Goal: Task Accomplishment & Management: Manage account settings

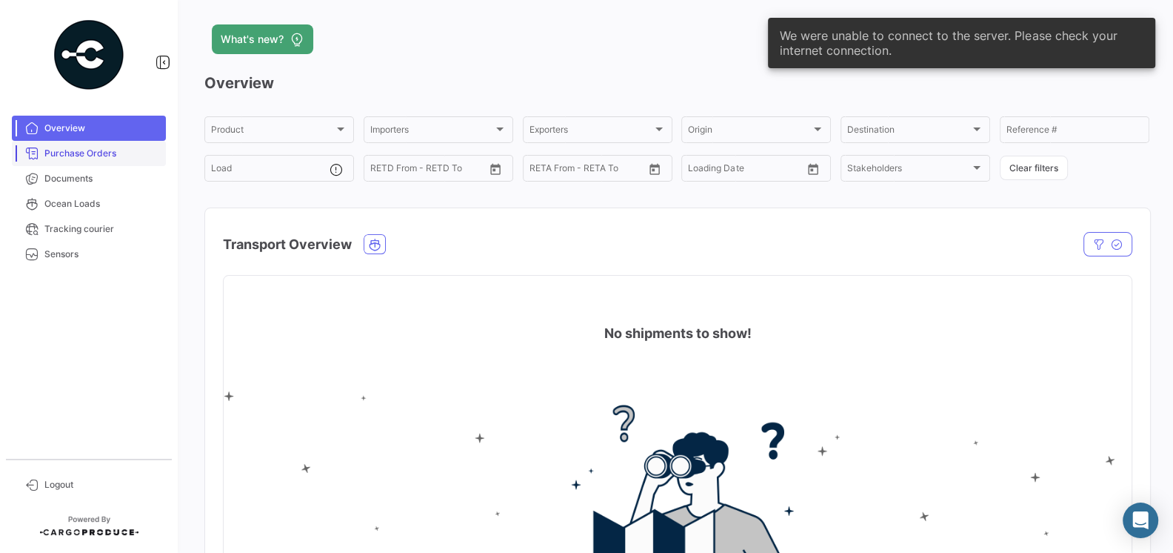
click at [86, 149] on span "Purchase Orders" at bounding box center [102, 153] width 116 height 13
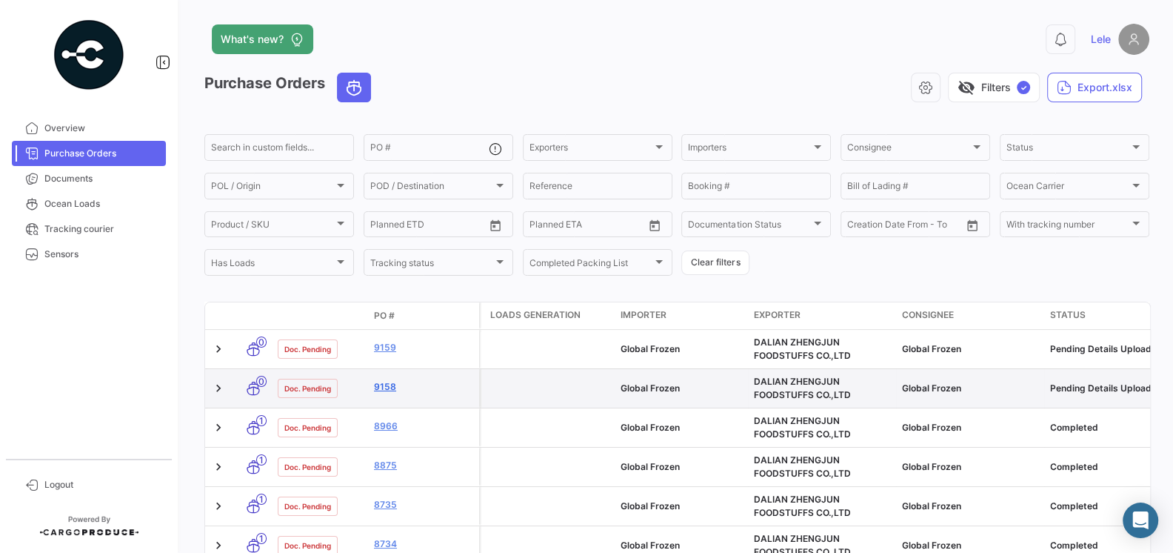
click at [390, 386] on link "9158" at bounding box center [423, 386] width 99 height 13
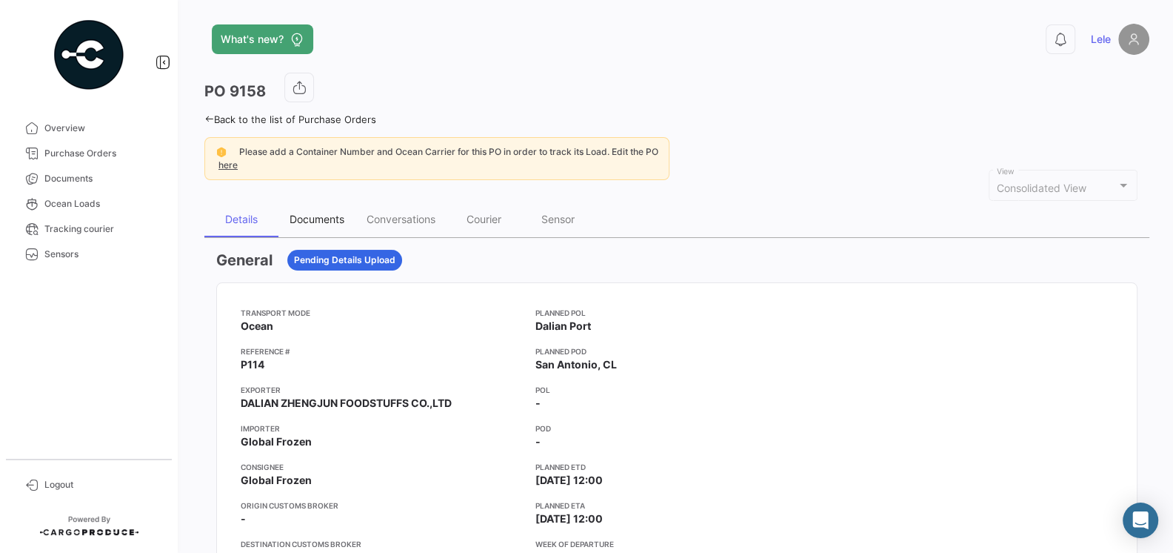
click at [321, 218] on div "Documents" at bounding box center [317, 219] width 55 height 13
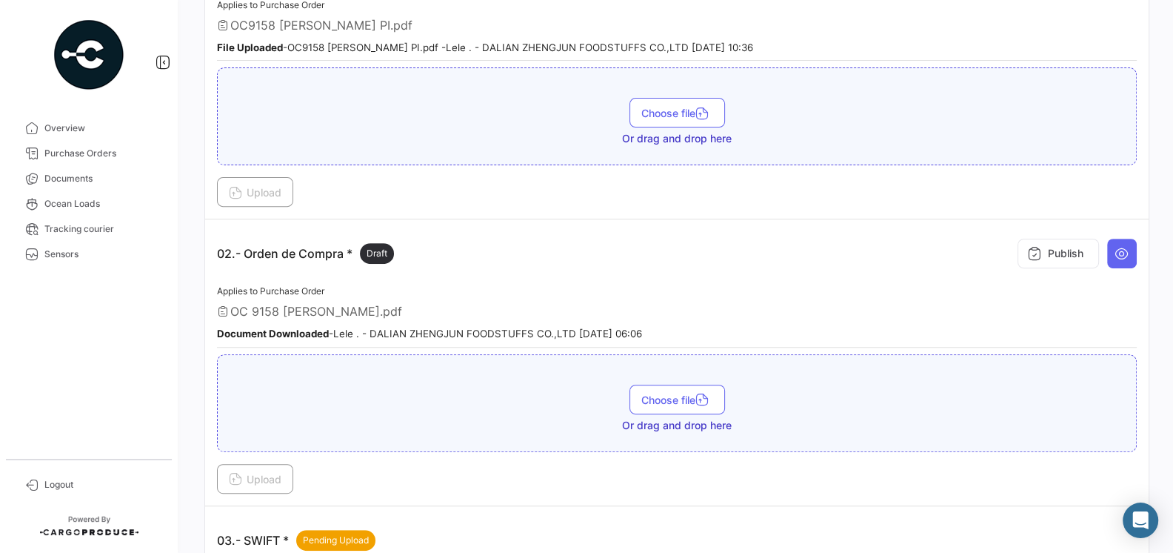
scroll to position [398, 0]
click at [1128, 248] on icon at bounding box center [1122, 255] width 15 height 15
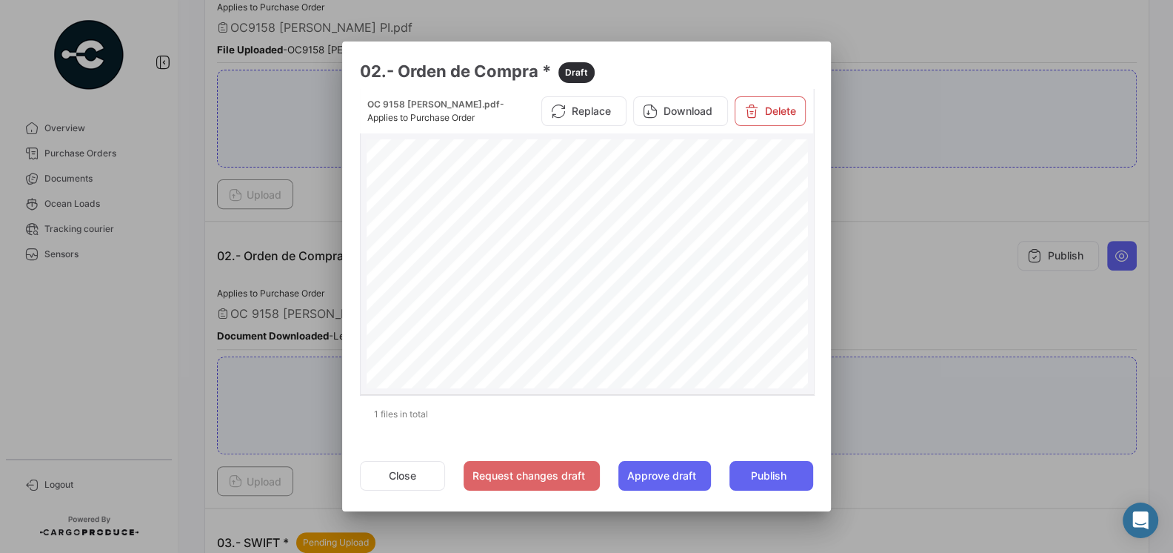
scroll to position [221, 0]
click at [587, 110] on button "Replace" at bounding box center [583, 111] width 85 height 30
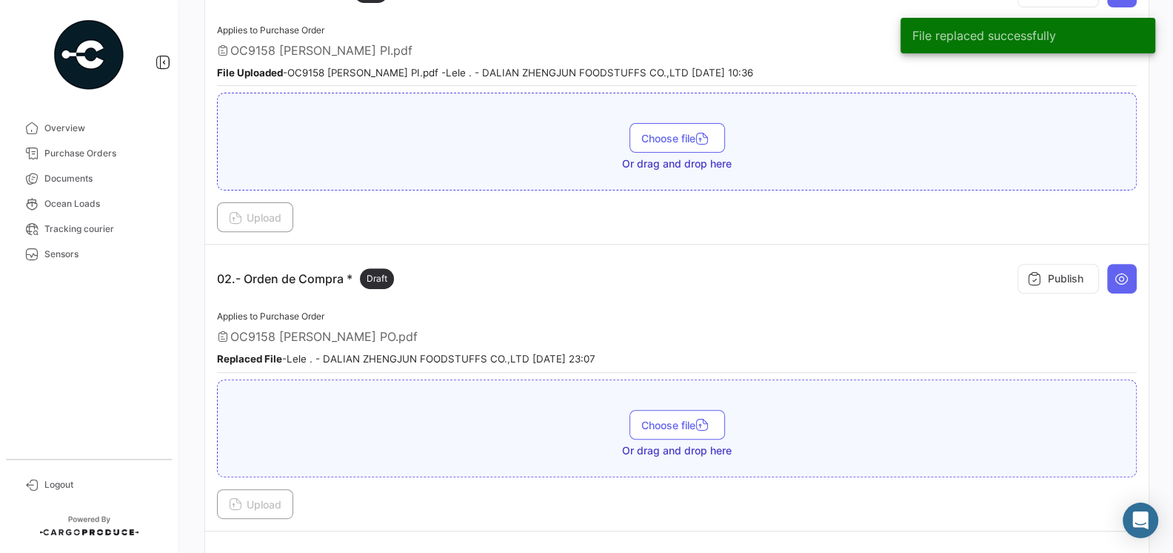
scroll to position [375, 0]
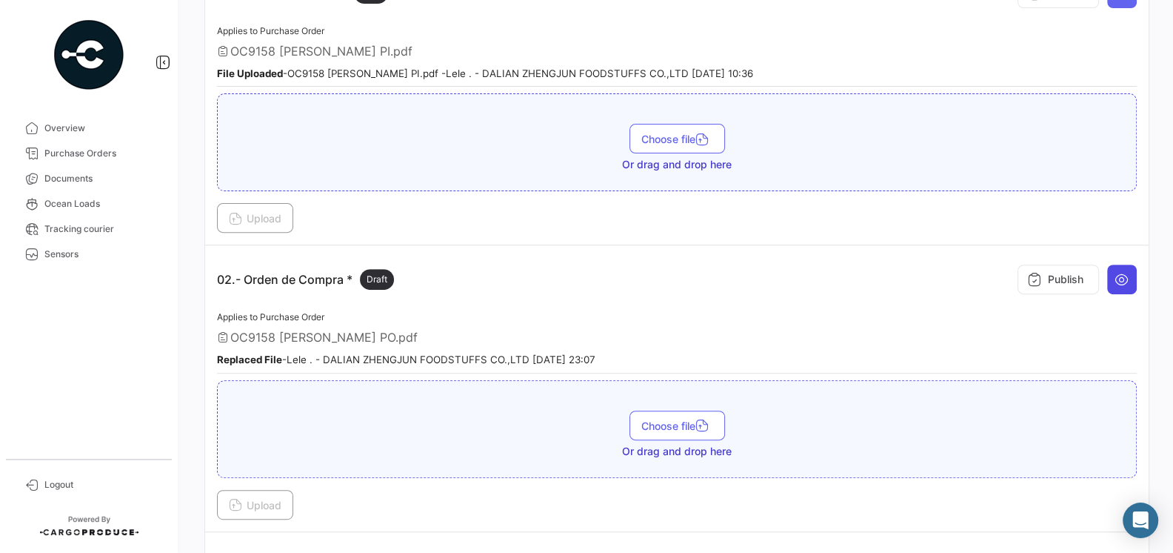
click at [1113, 277] on button at bounding box center [1122, 279] width 30 height 30
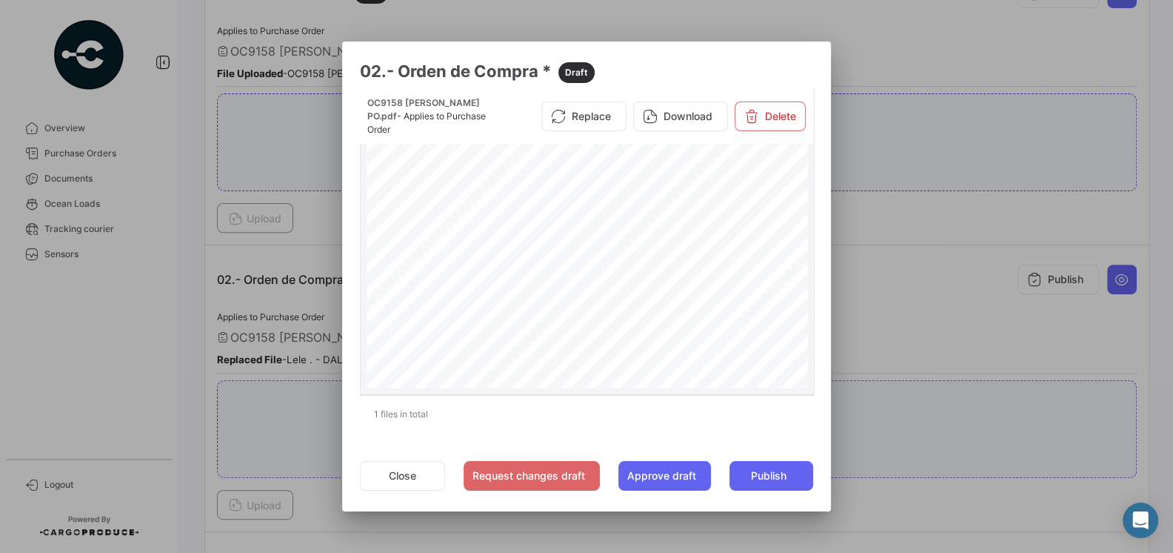
scroll to position [0, 0]
click at [410, 476] on button "Close" at bounding box center [402, 476] width 85 height 30
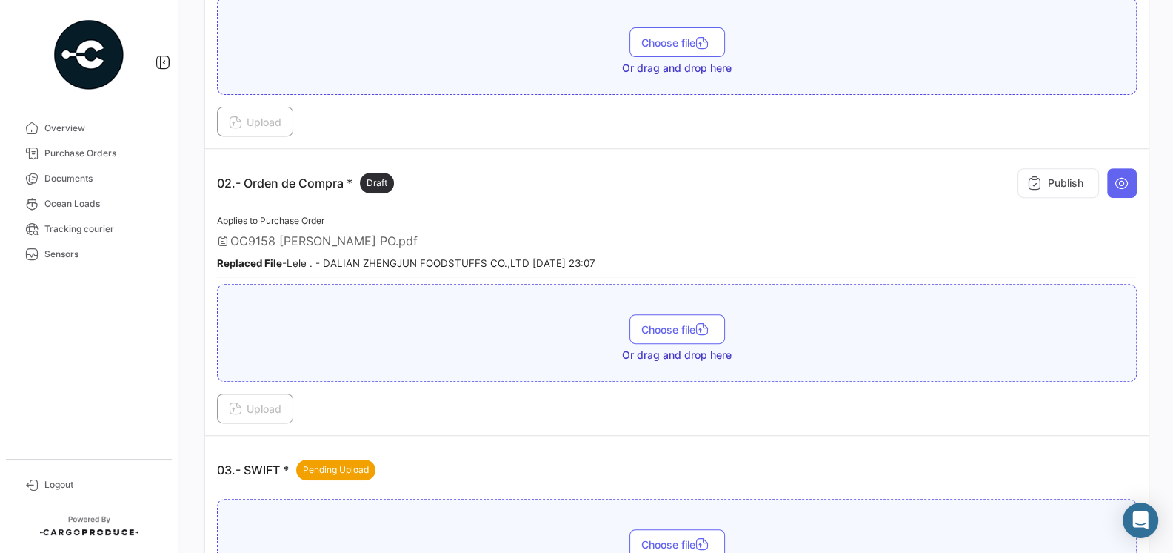
scroll to position [484, 0]
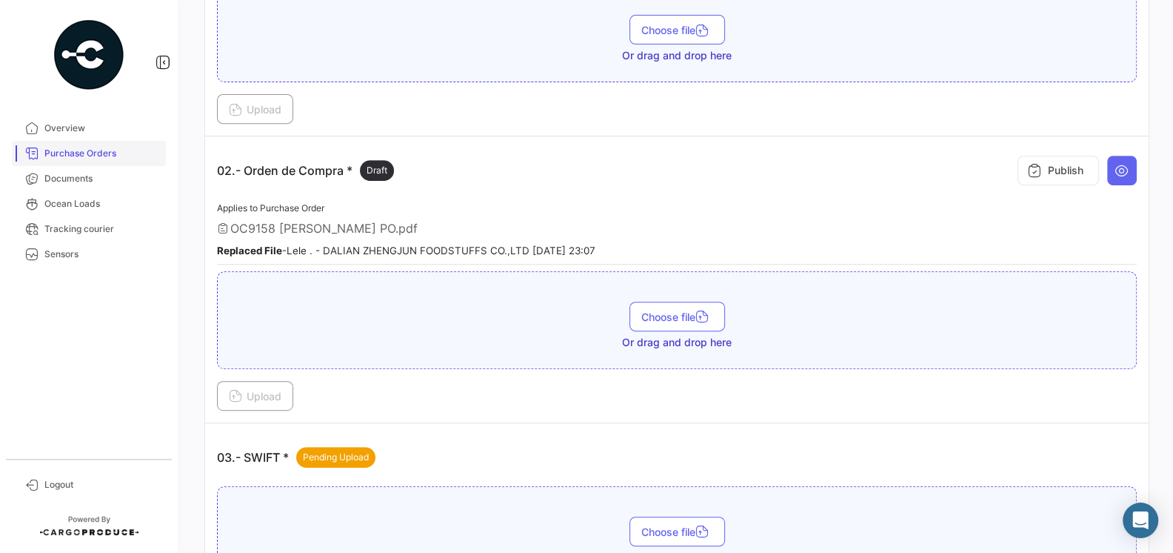
click at [89, 164] on link "Purchase Orders" at bounding box center [89, 153] width 154 height 25
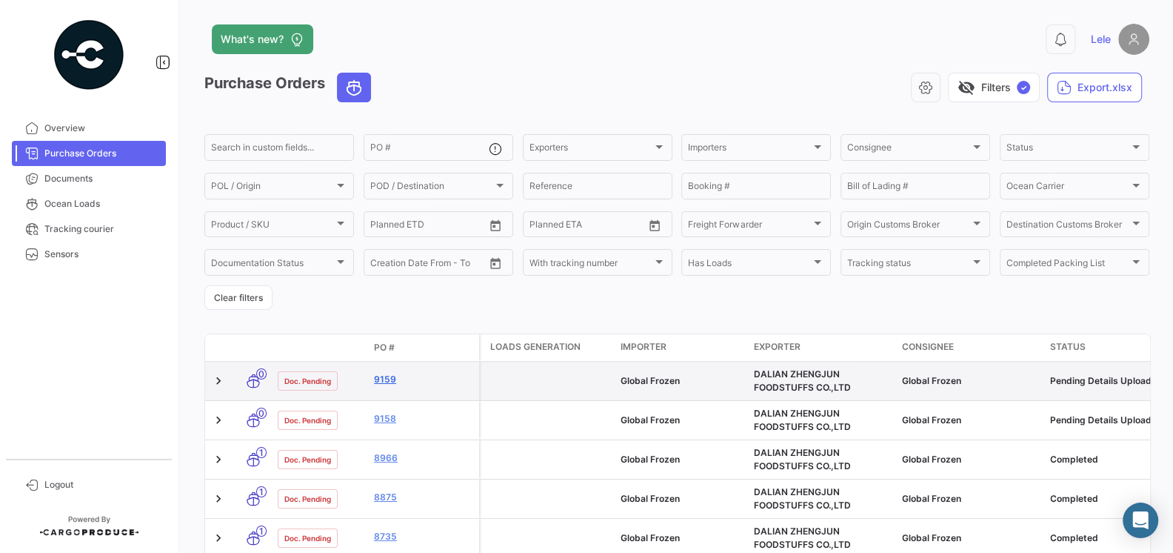
click at [384, 382] on link "9159" at bounding box center [423, 379] width 99 height 13
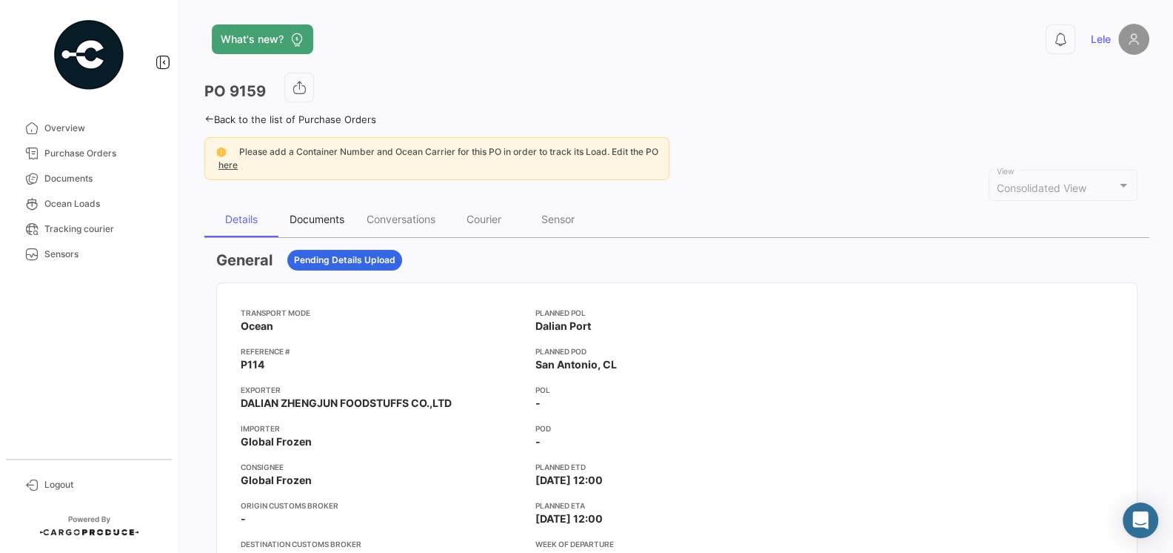
click at [319, 216] on div "Documents" at bounding box center [317, 219] width 55 height 13
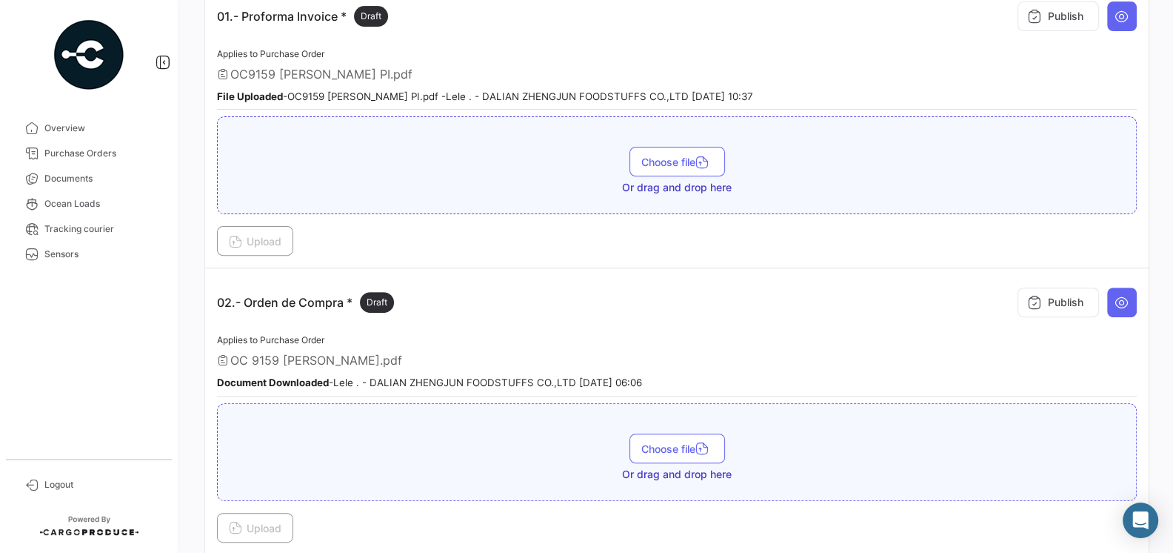
scroll to position [469, 0]
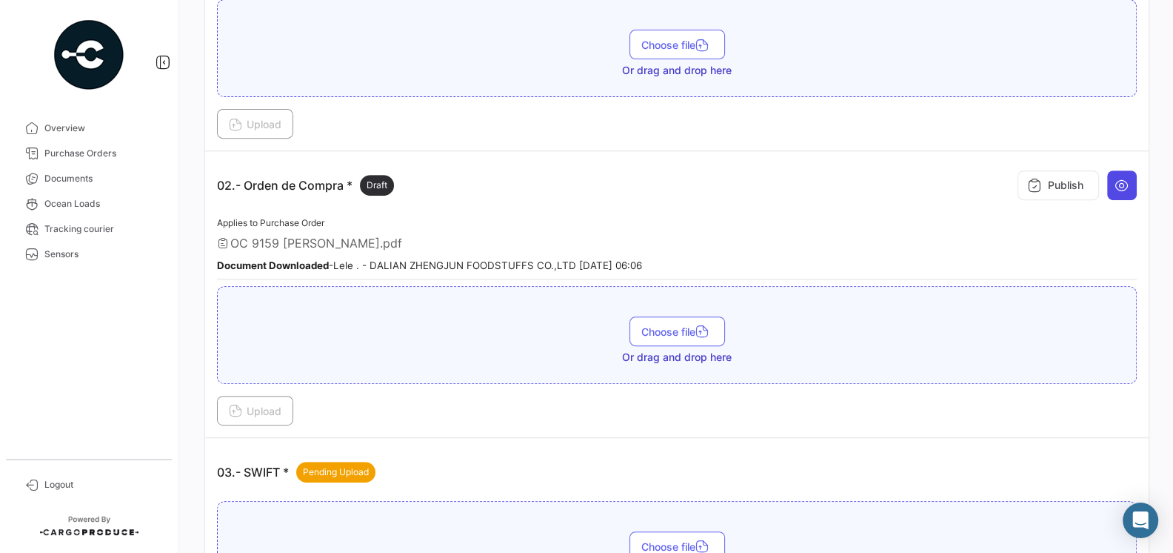
click at [1118, 181] on icon at bounding box center [1122, 185] width 15 height 15
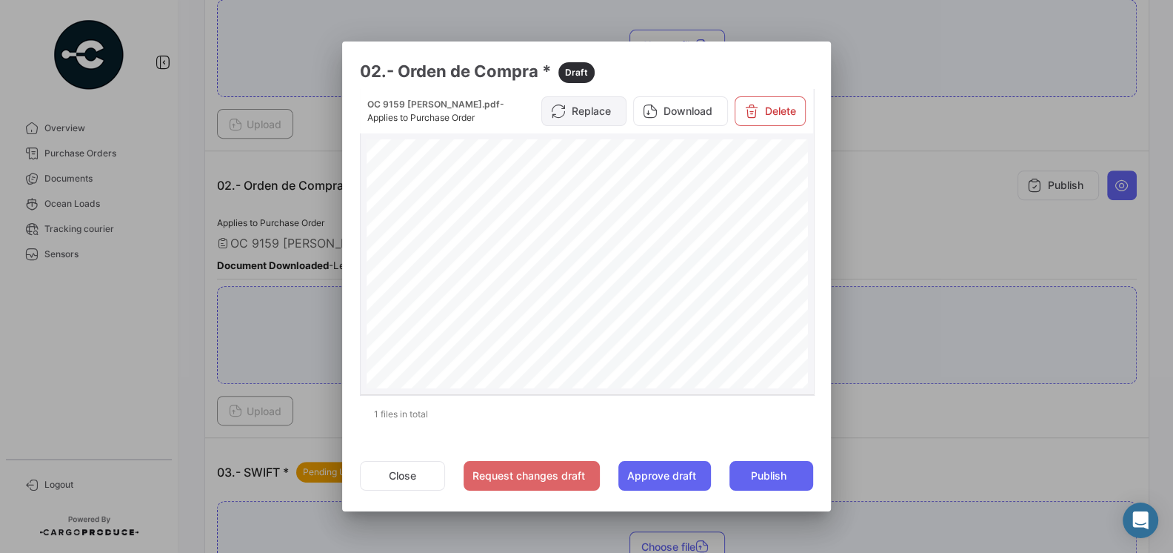
click at [587, 124] on button "Replace" at bounding box center [583, 111] width 85 height 30
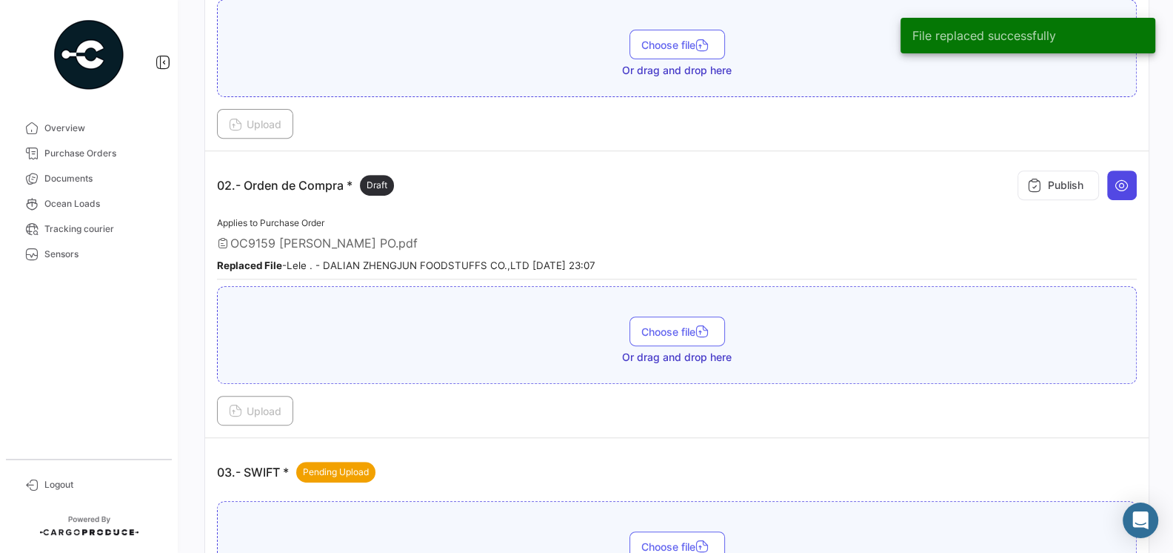
click at [1118, 185] on icon at bounding box center [1122, 185] width 15 height 15
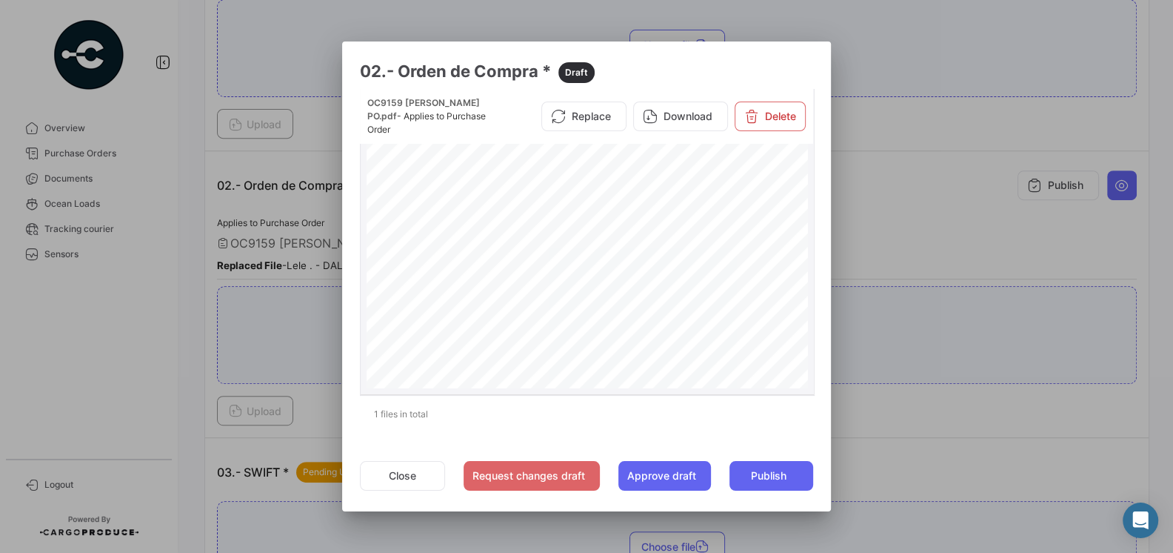
scroll to position [0, 0]
click at [410, 469] on button "Close" at bounding box center [402, 476] width 85 height 30
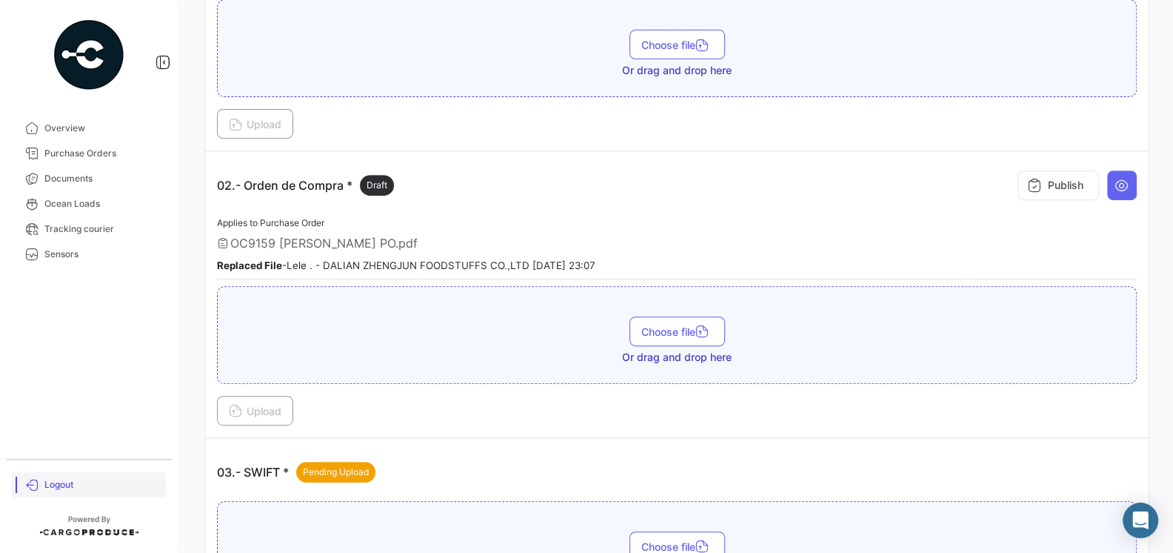
click at [70, 485] on span "Logout" at bounding box center [102, 484] width 116 height 13
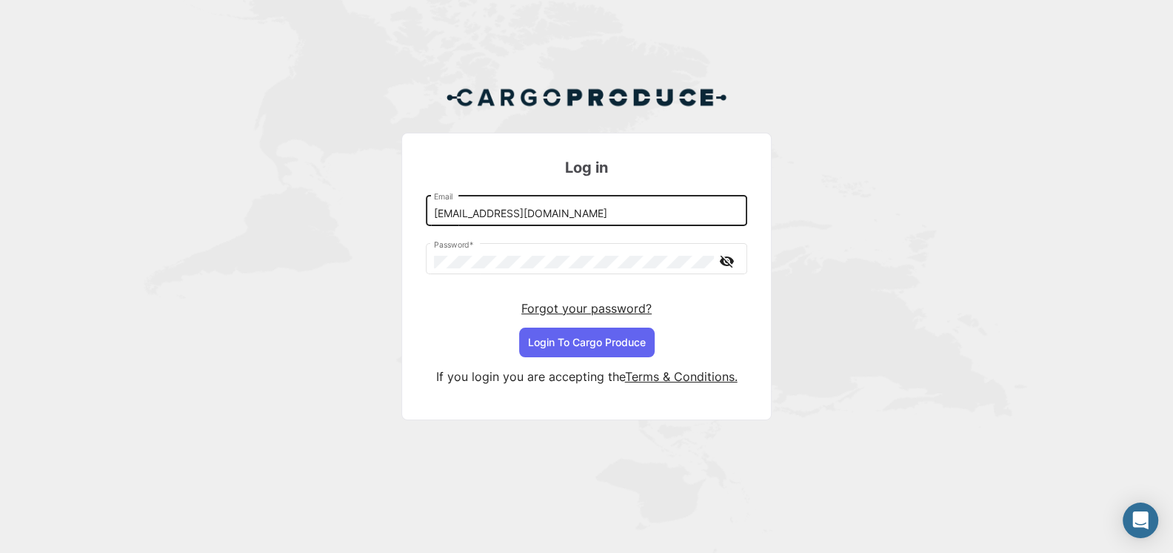
click at [622, 214] on input "[EMAIL_ADDRESS][DOMAIN_NAME]" at bounding box center [587, 213] width 306 height 13
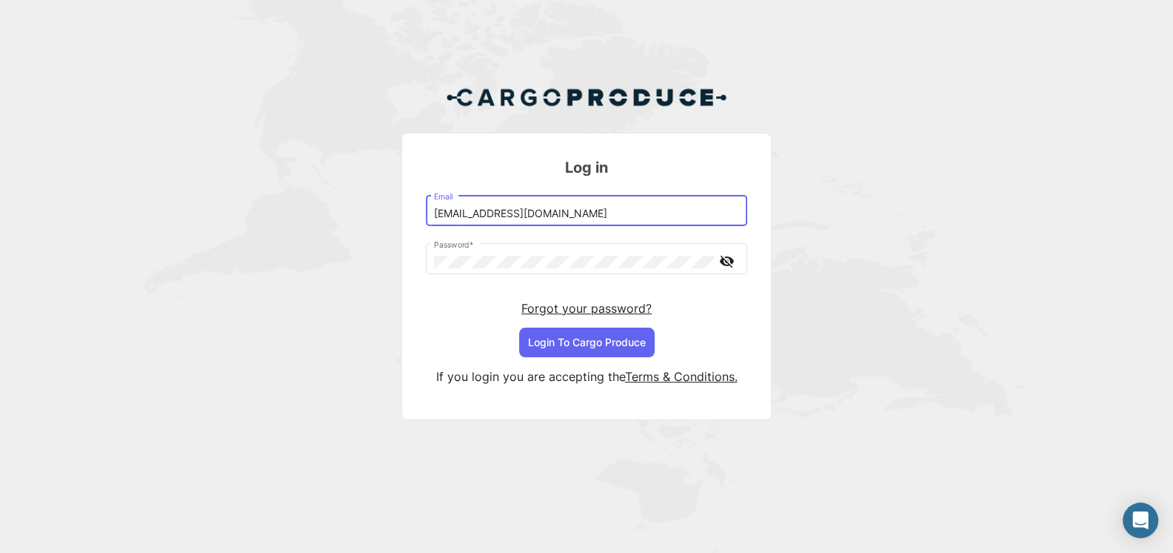
type input "[EMAIL_ADDRESS][DOMAIN_NAME]"
click at [595, 348] on button "Login To Cargo Produce" at bounding box center [587, 342] width 136 height 30
